Goal: Find specific page/section: Find specific page/section

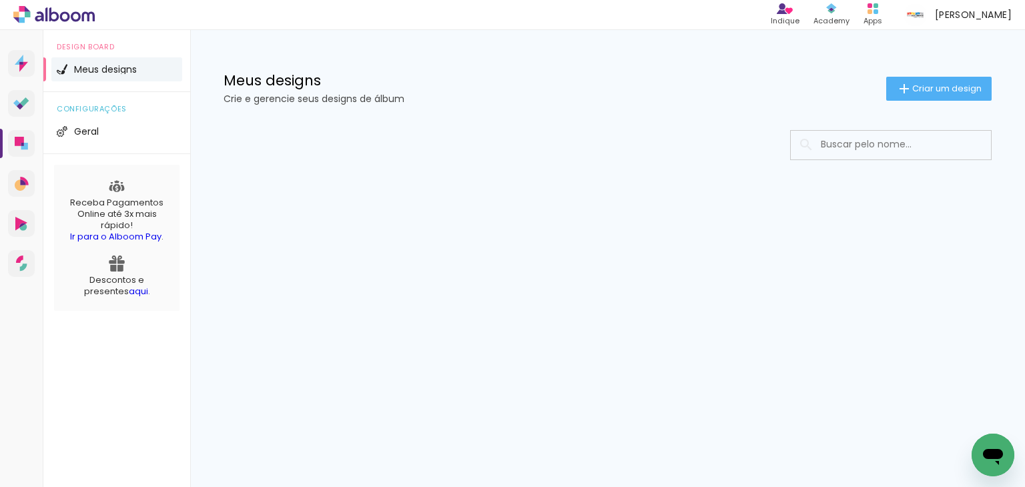
click at [889, 145] on input at bounding box center [909, 144] width 190 height 27
type input "Carlota"
type paper-input "Carlota"
click at [494, 115] on div "Meus designs Crie e gerencie seus designs de álbum Criar um design" at bounding box center [607, 73] width 835 height 87
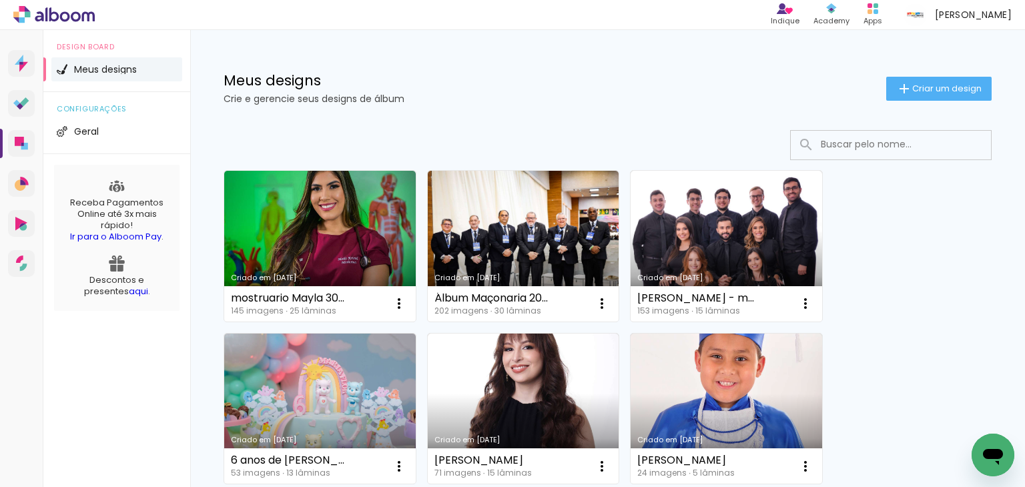
click at [875, 150] on input at bounding box center [909, 144] width 190 height 27
type input "[PERSON_NAME]"
type paper-input "[PERSON_NAME]"
click at [814, 139] on input "[PERSON_NAME]" at bounding box center [909, 144] width 190 height 27
click at [847, 143] on input at bounding box center [909, 144] width 190 height 27
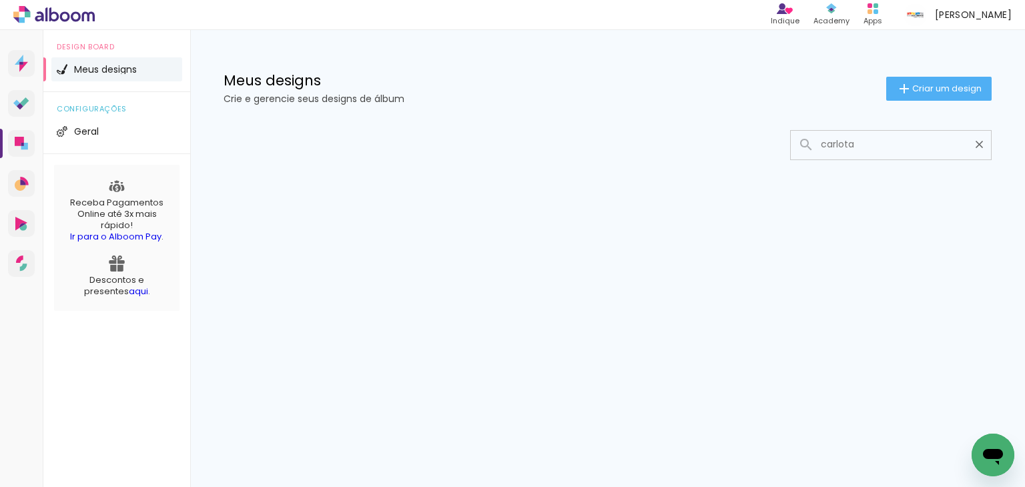
type input "carlota"
type paper-input "carlota"
